Goal: Use online tool/utility: Utilize a website feature to perform a specific function

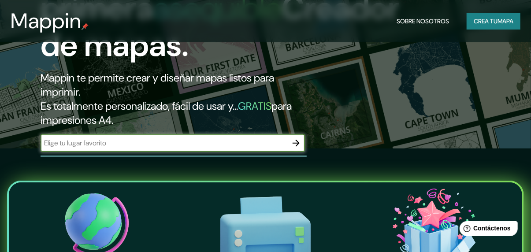
scroll to position [88, 0]
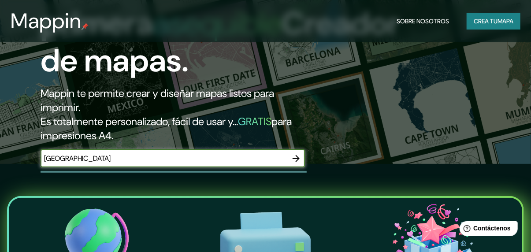
type input "[GEOGRAPHIC_DATA]"
click at [295, 157] on icon "button" at bounding box center [296, 158] width 11 height 11
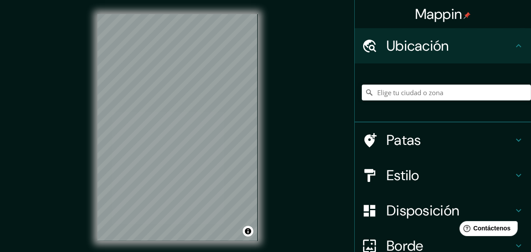
scroll to position [44, 0]
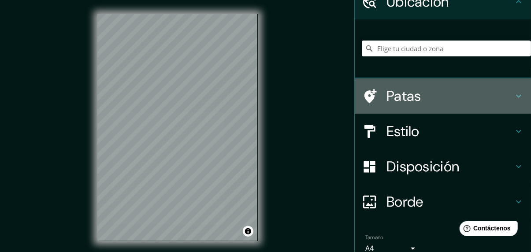
click at [501, 93] on h4 "Patas" at bounding box center [450, 96] width 127 height 18
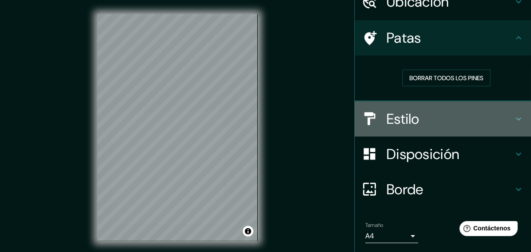
click at [436, 119] on h4 "Estilo" at bounding box center [450, 119] width 127 height 18
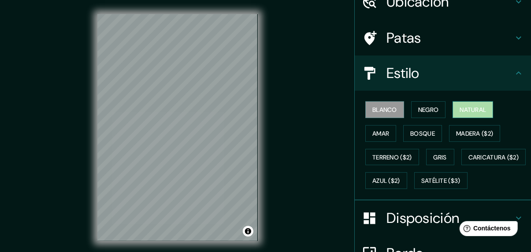
click at [466, 114] on font "Natural" at bounding box center [473, 109] width 26 height 11
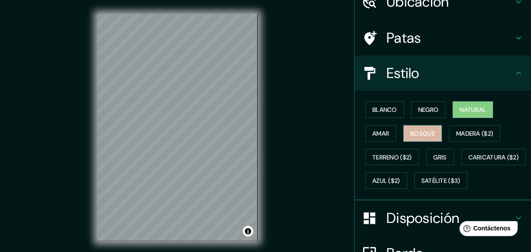
click at [415, 135] on font "Bosque" at bounding box center [423, 134] width 25 height 8
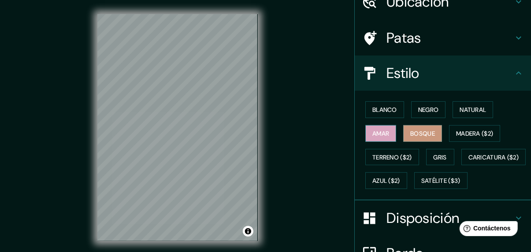
click at [366, 133] on button "Amar" at bounding box center [381, 133] width 31 height 17
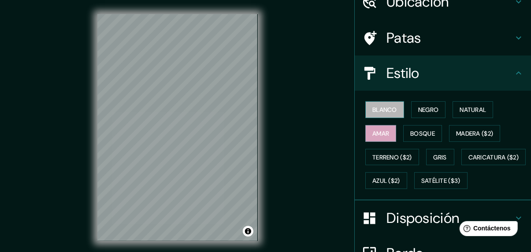
click at [375, 110] on font "Blanco" at bounding box center [385, 110] width 25 height 8
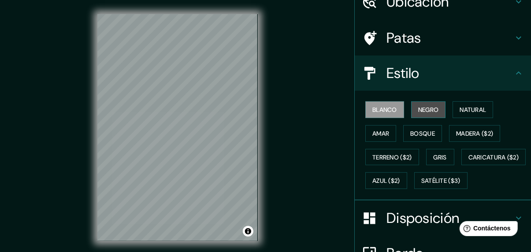
click at [435, 104] on button "Negro" at bounding box center [428, 109] width 35 height 17
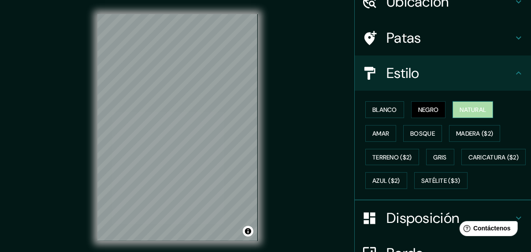
click at [467, 108] on font "Natural" at bounding box center [473, 110] width 26 height 8
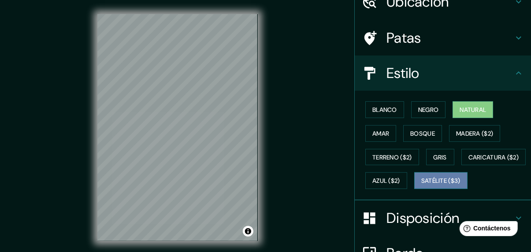
click at [422, 187] on font "Satélite ($3)" at bounding box center [441, 180] width 39 height 11
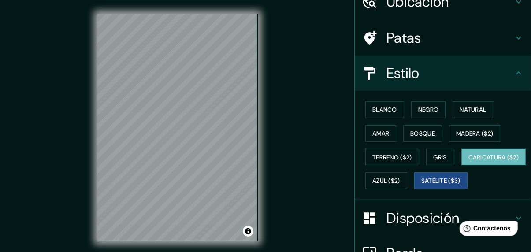
click at [469, 161] on font "Caricatura ($2)" at bounding box center [494, 157] width 51 height 8
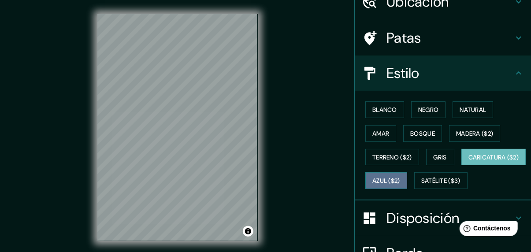
click at [400, 182] on font "Azul ($2)" at bounding box center [387, 181] width 28 height 8
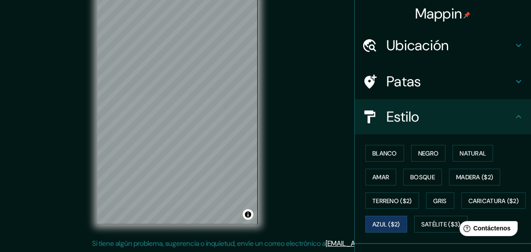
scroll to position [0, 0]
click at [501, 79] on h4 "Patas" at bounding box center [450, 82] width 127 height 18
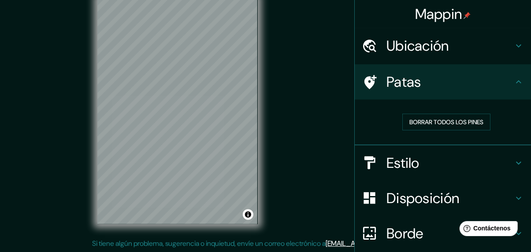
click at [449, 52] on h4 "Ubicación" at bounding box center [450, 46] width 127 height 18
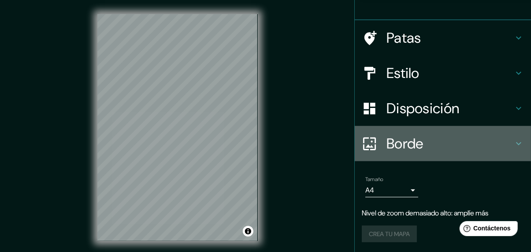
click at [418, 147] on font "Borde" at bounding box center [405, 144] width 37 height 19
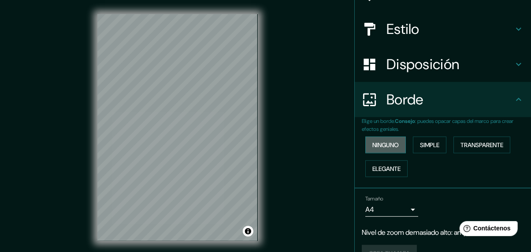
click at [375, 149] on font "Ninguno" at bounding box center [386, 145] width 26 height 8
click at [427, 145] on font "Simple" at bounding box center [429, 145] width 19 height 8
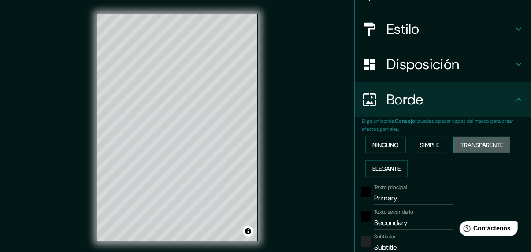
click at [478, 144] on font "Transparente" at bounding box center [482, 145] width 43 height 8
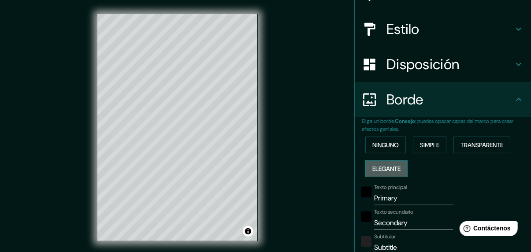
click at [377, 169] on font "Elegante" at bounding box center [387, 169] width 28 height 8
click at [377, 140] on font "Ninguno" at bounding box center [386, 144] width 26 height 11
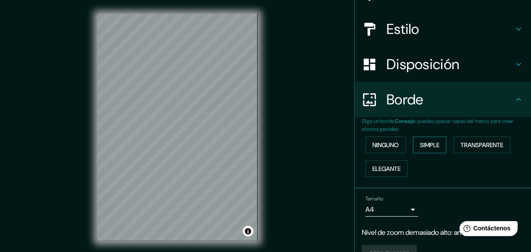
click at [426, 146] on font "Simple" at bounding box center [429, 145] width 19 height 8
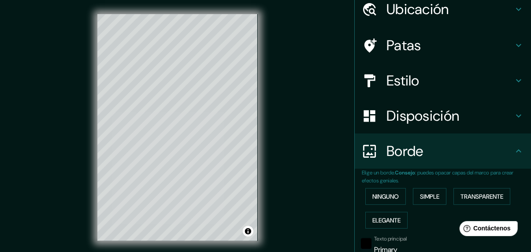
scroll to position [0, 0]
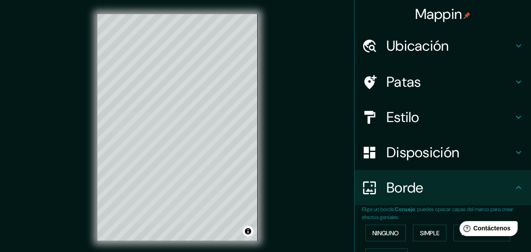
click at [414, 87] on font "Patas" at bounding box center [404, 82] width 35 height 19
type input "145"
type input "29"
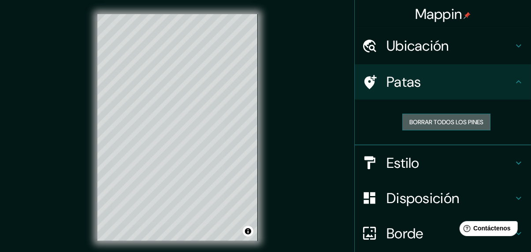
click at [425, 123] on font "Borrar todos los pines" at bounding box center [447, 122] width 74 height 8
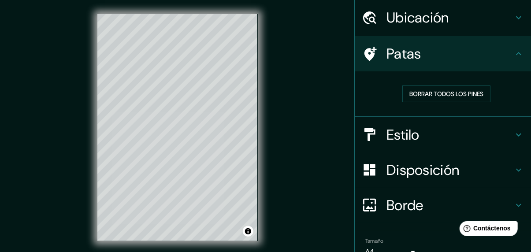
scroll to position [44, 0]
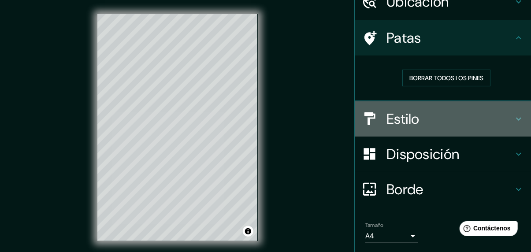
click at [429, 120] on h4 "Estilo" at bounding box center [450, 119] width 127 height 18
type input "145"
type input "29"
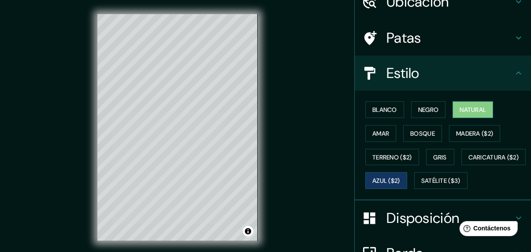
click at [472, 106] on font "Natural" at bounding box center [473, 110] width 26 height 8
click at [186, 204] on div at bounding box center [186, 205] width 7 height 7
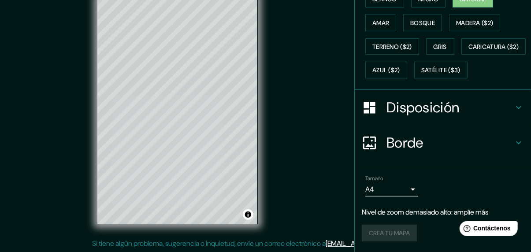
scroll to position [176, 0]
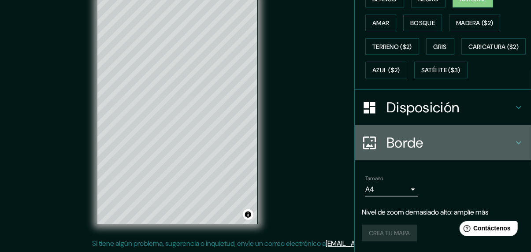
click at [514, 143] on icon at bounding box center [519, 143] width 11 height 11
type input "145"
type input "29"
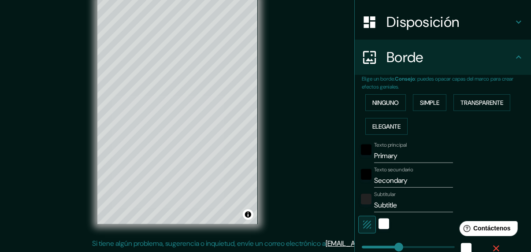
scroll to position [117, 0]
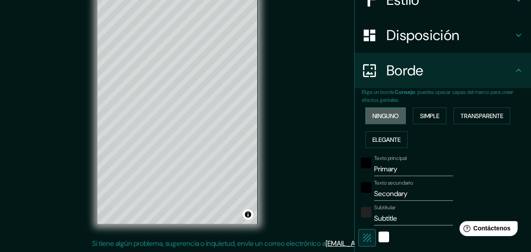
click at [385, 116] on font "Ninguno" at bounding box center [386, 116] width 26 height 8
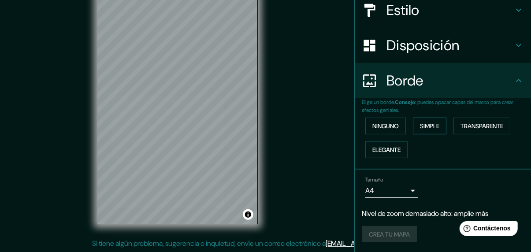
click at [433, 129] on font "Simple" at bounding box center [429, 126] width 19 height 8
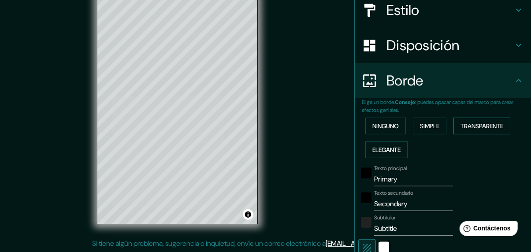
click at [493, 130] on font "Transparente" at bounding box center [482, 126] width 43 height 8
click at [373, 151] on font "Elegante" at bounding box center [387, 150] width 28 height 8
click at [378, 122] on font "Ninguno" at bounding box center [386, 126] width 26 height 8
